Goal: Find specific page/section: Find specific page/section

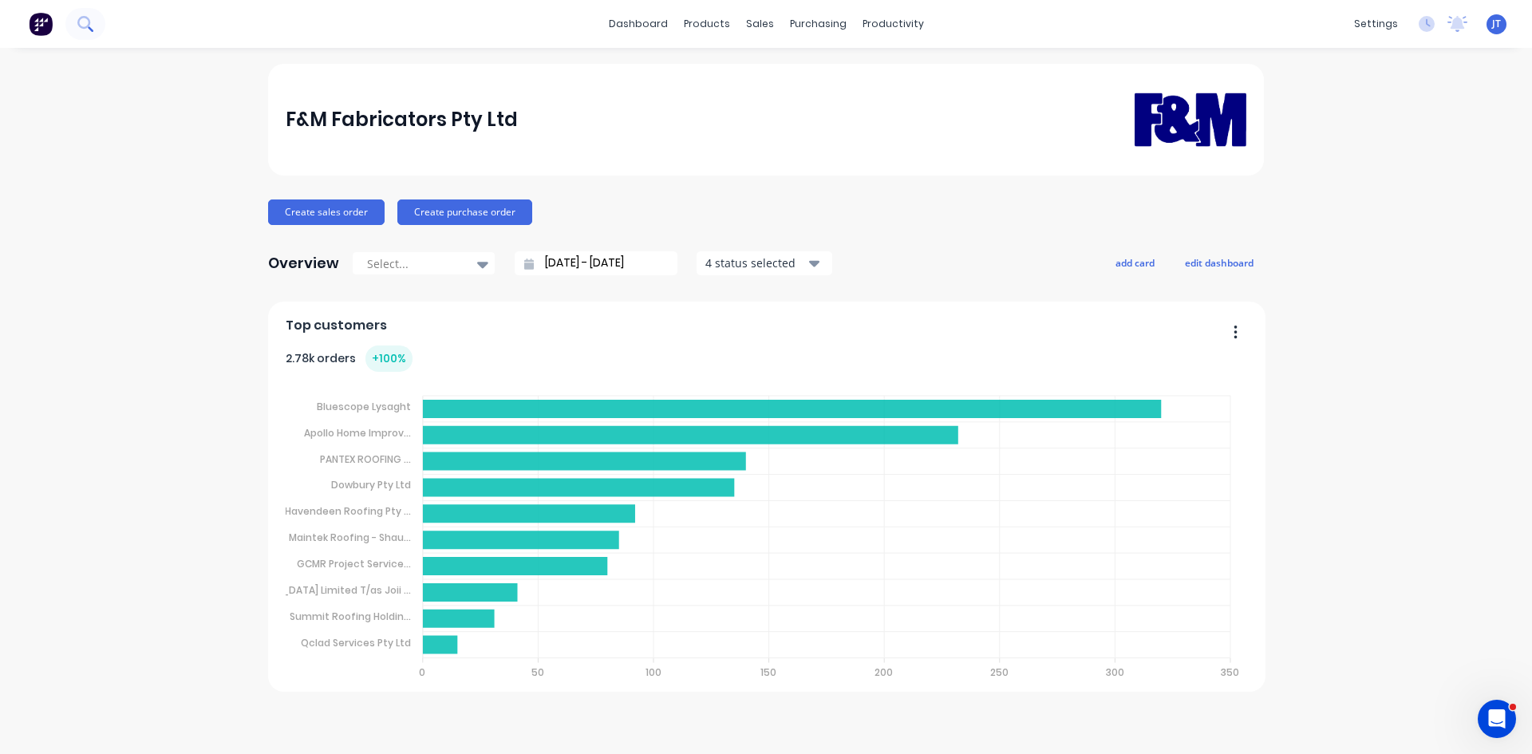
click at [88, 26] on icon at bounding box center [83, 22] width 13 height 13
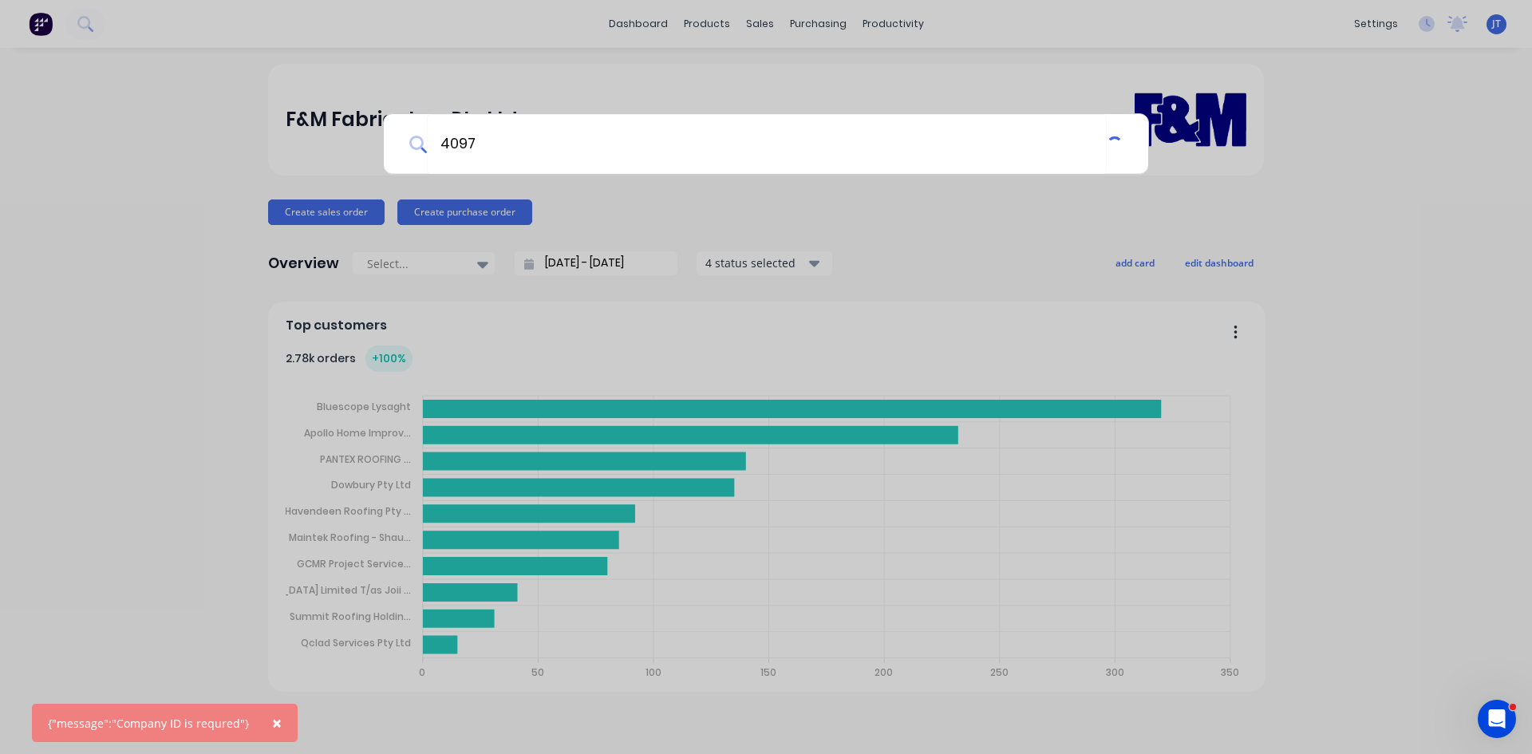
type input "4097"
click at [0, 134] on div "4097" at bounding box center [766, 377] width 1532 height 754
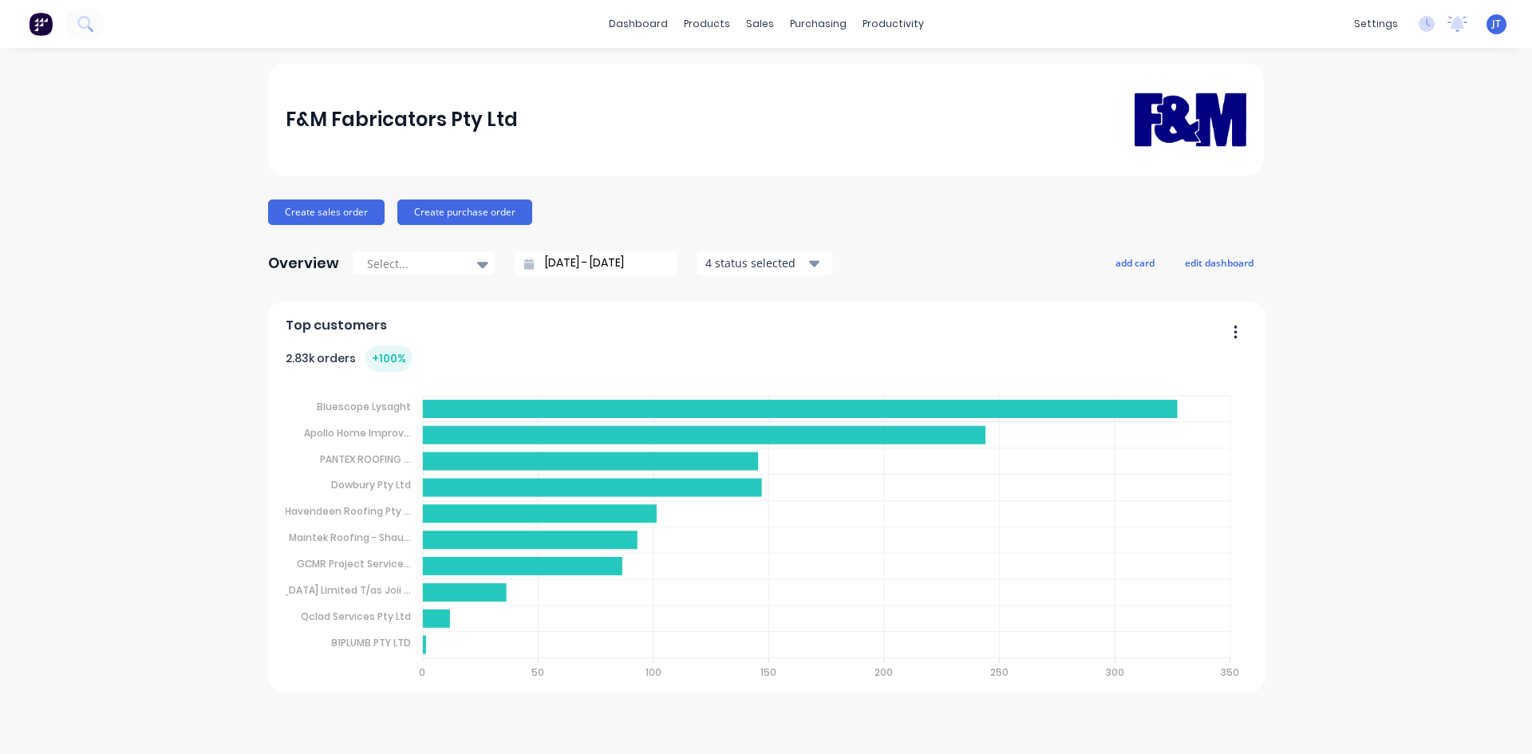
click at [92, 28] on icon at bounding box center [84, 23] width 15 height 15
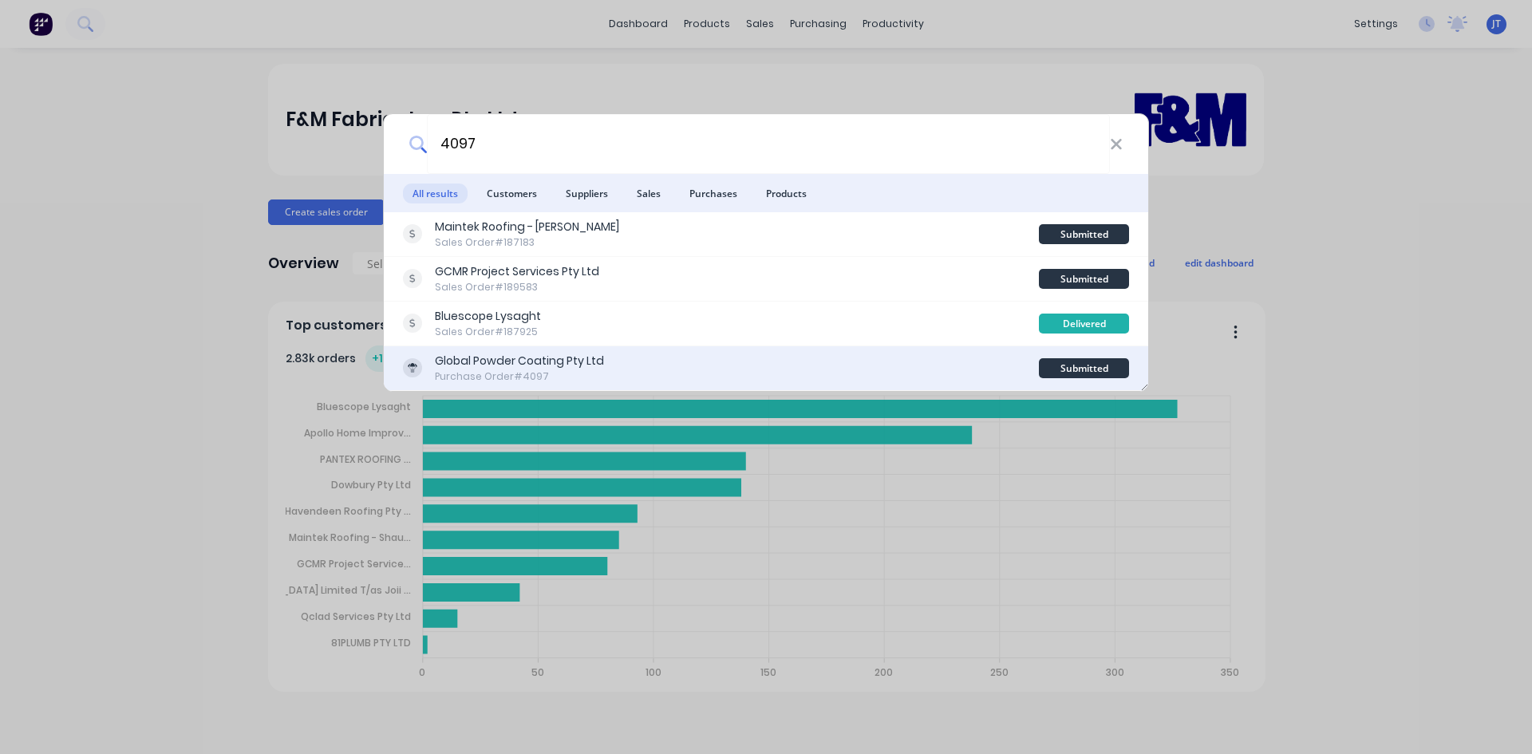
type input "4097"
click at [591, 358] on div "Global Powder Coating Pty Ltd" at bounding box center [519, 361] width 169 height 17
